Goal: Task Accomplishment & Management: Complete application form

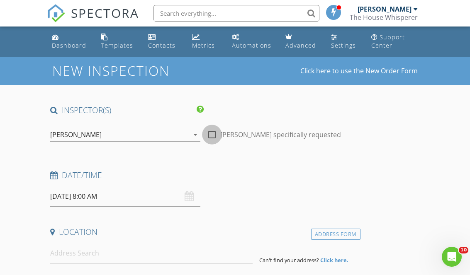
click at [213, 139] on div at bounding box center [212, 135] width 14 height 14
checkbox input "true"
click at [178, 199] on input "08/28/2025 8:00 AM" at bounding box center [125, 197] width 150 height 20
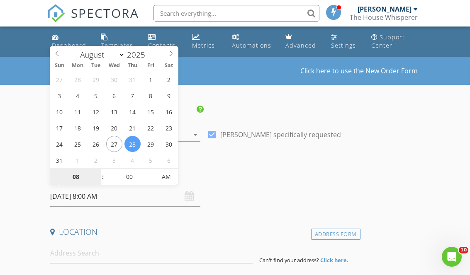
click at [79, 179] on input "08" at bounding box center [75, 177] width 51 height 17
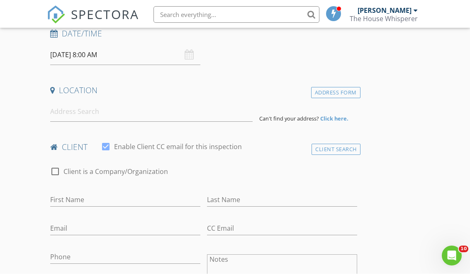
scroll to position [150, 0]
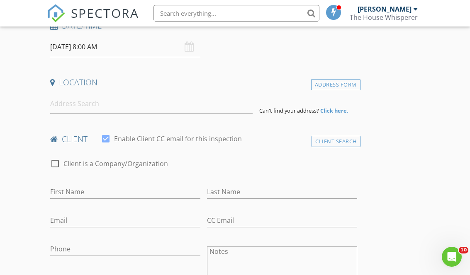
click at [105, 47] on input "08/28/2025 8:00 AM" at bounding box center [125, 47] width 150 height 20
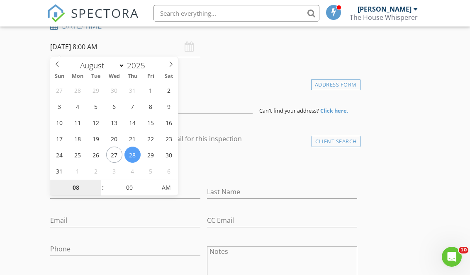
click at [80, 183] on input "08" at bounding box center [75, 188] width 51 height 17
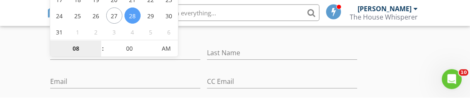
scroll to position [289, 0]
type input "09"
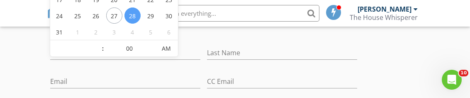
type input "[DATE] 12:00 AM"
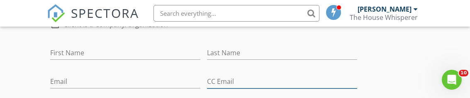
click at [214, 75] on input "CC Email" at bounding box center [282, 82] width 150 height 14
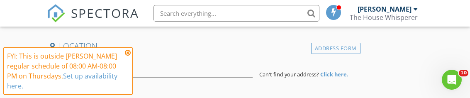
scroll to position [185, 0]
click at [130, 52] on icon at bounding box center [128, 52] width 6 height 7
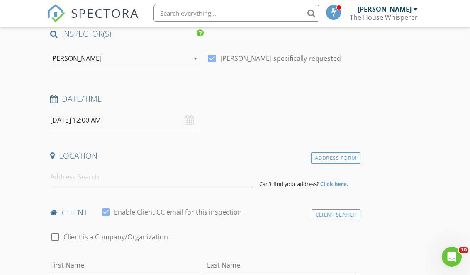
scroll to position [76, 0]
click at [126, 120] on input "[DATE] 12:00 AM" at bounding box center [125, 121] width 150 height 20
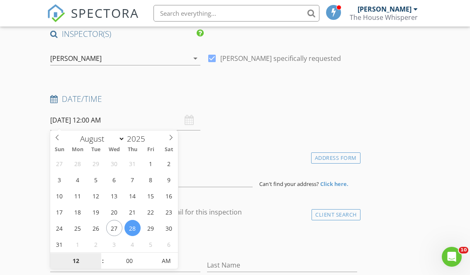
click at [81, 259] on input "12" at bounding box center [75, 261] width 51 height 17
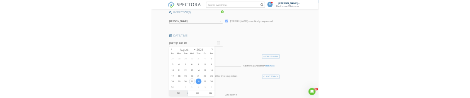
scroll to position [289, 0]
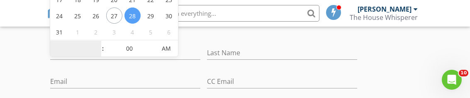
type input "9"
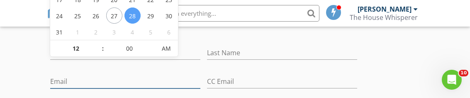
click at [191, 78] on input "Email" at bounding box center [125, 82] width 150 height 14
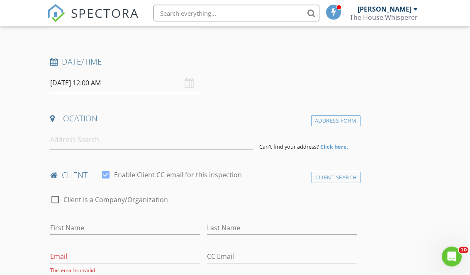
scroll to position [105, 0]
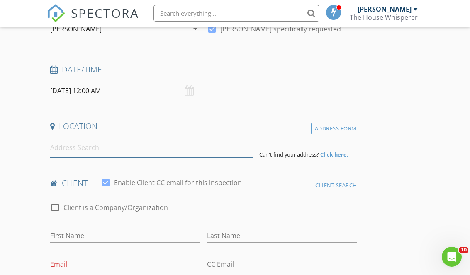
click at [92, 148] on input at bounding box center [151, 148] width 202 height 20
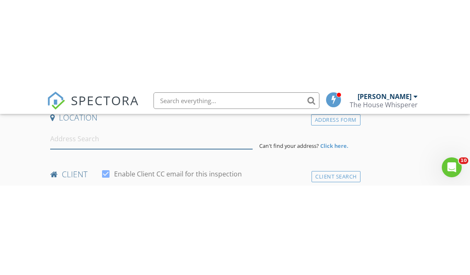
scroll to position [204, 0]
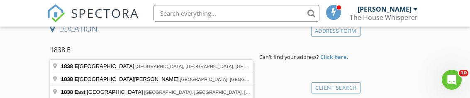
type input "1838 East Main Street, Auburn, WA, USA"
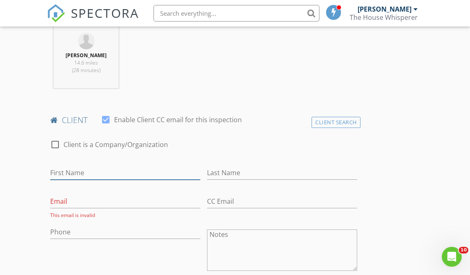
click at [97, 167] on input "First Name" at bounding box center [125, 173] width 150 height 14
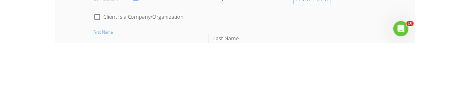
scroll to position [461, 0]
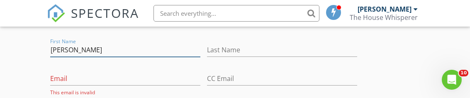
type input "[PERSON_NAME]"
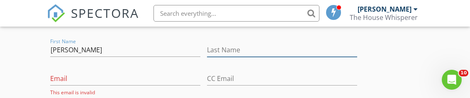
click at [255, 55] on input "Last Name" at bounding box center [282, 50] width 150 height 14
type input "Naidu"
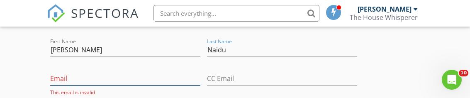
click at [99, 78] on input "Email" at bounding box center [125, 79] width 150 height 14
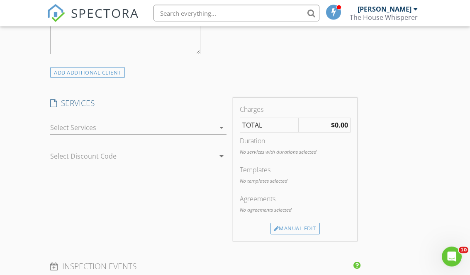
scroll to position [621, 0]
click at [224, 128] on icon "arrow_drop_down" at bounding box center [221, 126] width 10 height 10
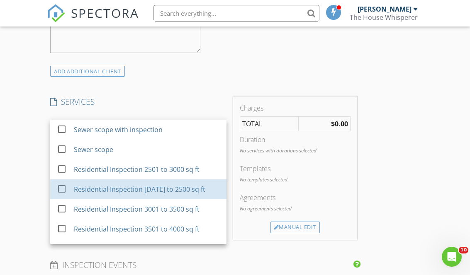
click at [70, 185] on div "check_box_outline_blank" at bounding box center [63, 189] width 13 height 10
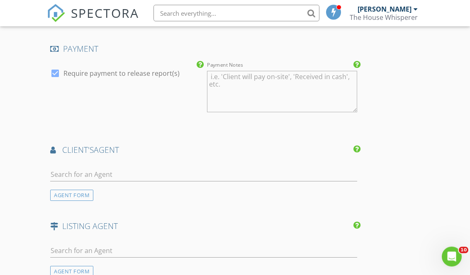
scroll to position [922, 0]
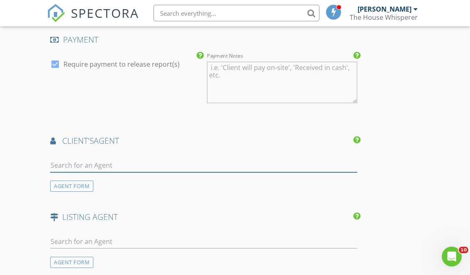
click at [115, 161] on input "text" at bounding box center [203, 166] width 306 height 14
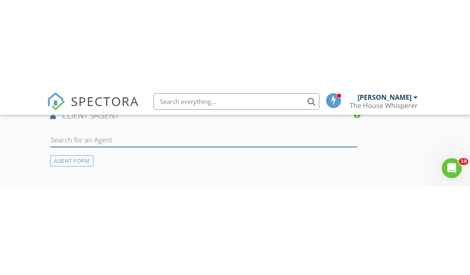
scroll to position [1037, 0]
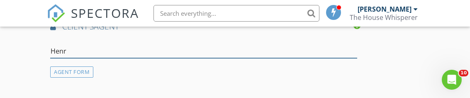
type input "[PERSON_NAME]"
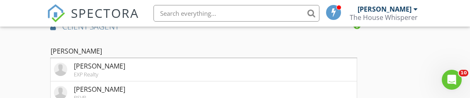
click at [180, 68] on li "Henry Brown EXP Realty" at bounding box center [203, 69] width 305 height 23
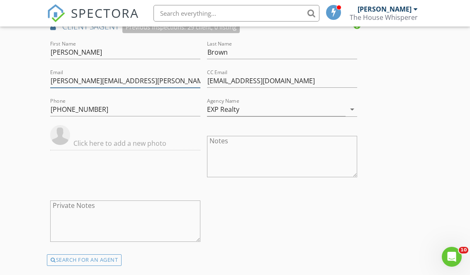
click at [158, 80] on input "henry.brown@exprealty.com" at bounding box center [125, 81] width 150 height 14
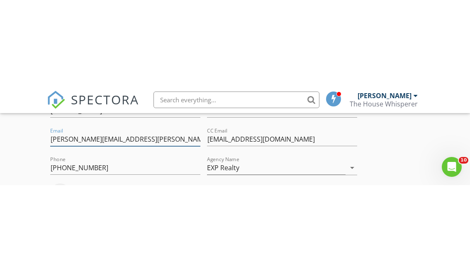
scroll to position [1067, 0]
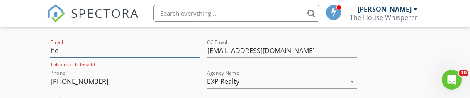
type input "h"
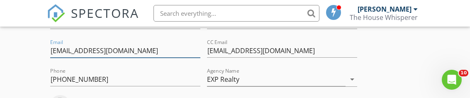
type input "Nm.brown173@gmail.com"
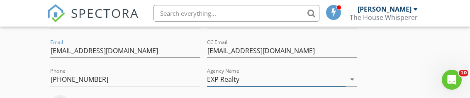
click at [281, 80] on input "EXP Realty" at bounding box center [276, 80] width 138 height 14
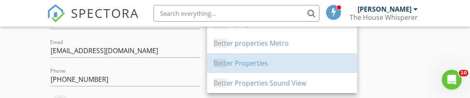
click at [291, 69] on div "Bett er Properties" at bounding box center [281, 63] width 137 height 20
type input "Better Properties"
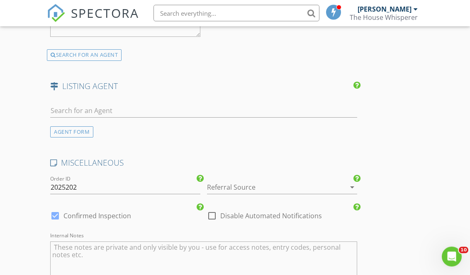
scroll to position [1242, 0]
click at [356, 184] on icon "arrow_drop_down" at bounding box center [352, 187] width 10 height 10
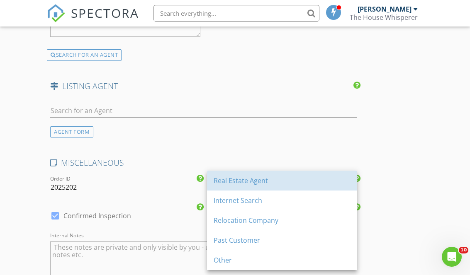
click at [312, 189] on div "Real Estate Agent" at bounding box center [281, 181] width 137 height 20
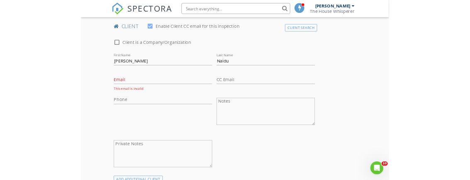
scroll to position [404, 0]
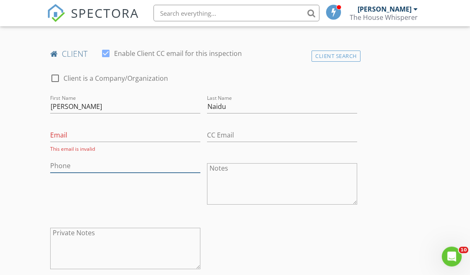
click at [92, 164] on input "Phone" at bounding box center [125, 167] width 150 height 14
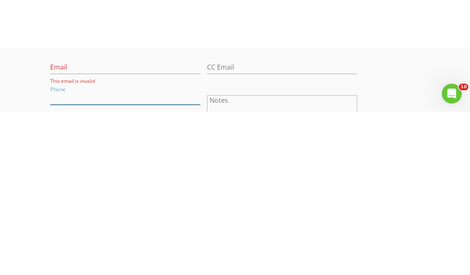
scroll to position [521, 0]
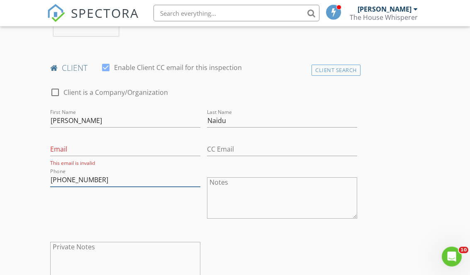
type input "[PHONE_NUMBER]"
click at [79, 144] on input "Email" at bounding box center [125, 150] width 150 height 14
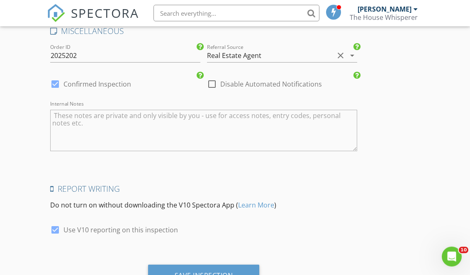
scroll to position [1406, 0]
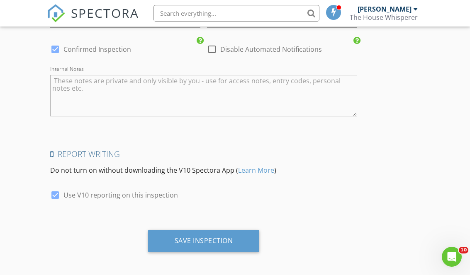
type input "Lawrence_naidu@gmail.com"
click at [217, 240] on div "Save Inspection" at bounding box center [204, 241] width 58 height 8
